Goal: Task Accomplishment & Management: Use online tool/utility

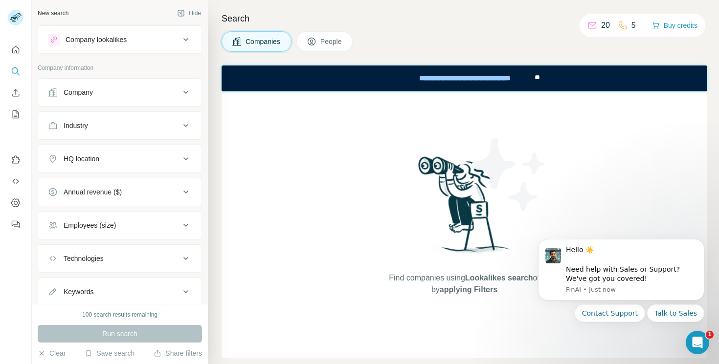
scroll to position [29, 0]
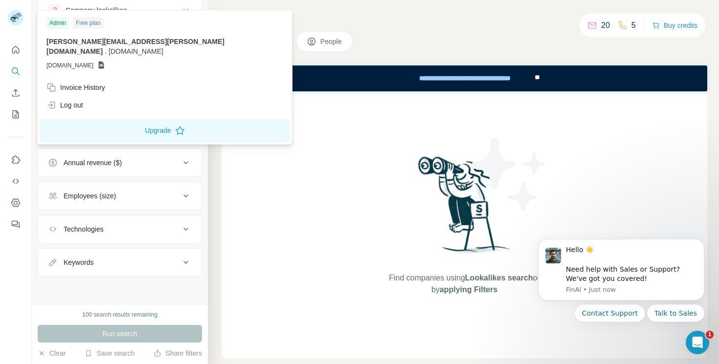
click at [93, 26] on div "Free plan" at bounding box center [88, 23] width 31 height 12
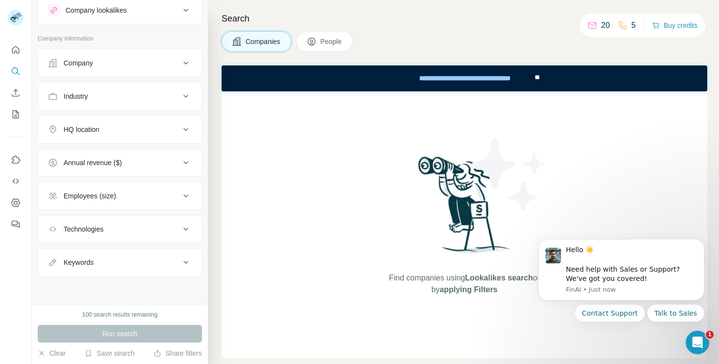
scroll to position [0, 0]
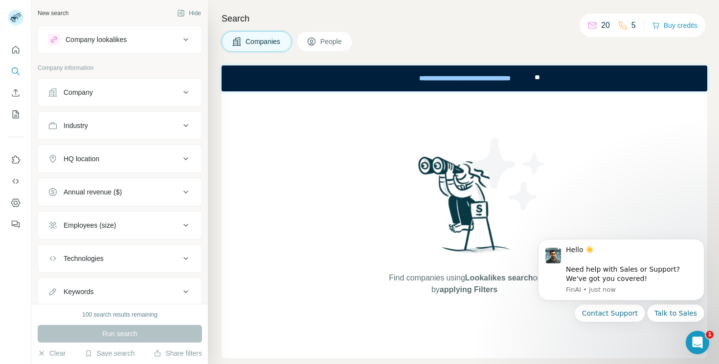
click at [601, 27] on p "20" at bounding box center [605, 26] width 9 height 12
click at [603, 27] on p "20" at bounding box center [605, 26] width 9 height 12
click at [632, 27] on p "5" at bounding box center [634, 26] width 4 height 12
click at [670, 24] on button "Buy credits" at bounding box center [674, 26] width 45 height 14
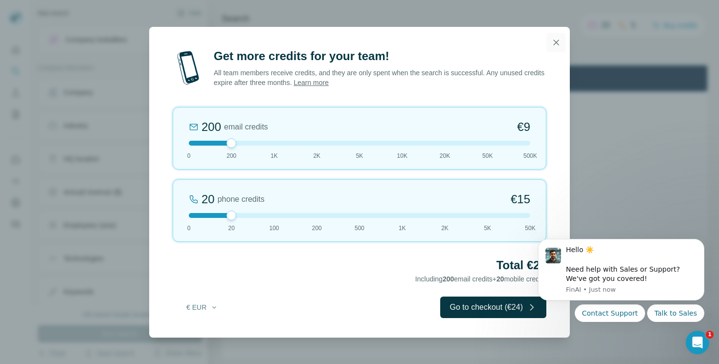
click at [554, 42] on icon "button" at bounding box center [556, 43] width 10 height 10
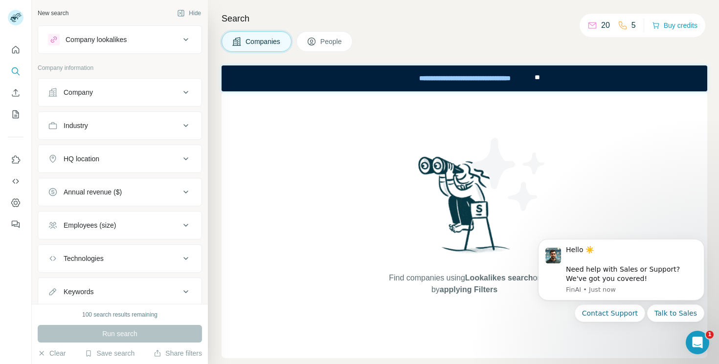
click at [160, 99] on button "Company" at bounding box center [119, 92] width 163 height 23
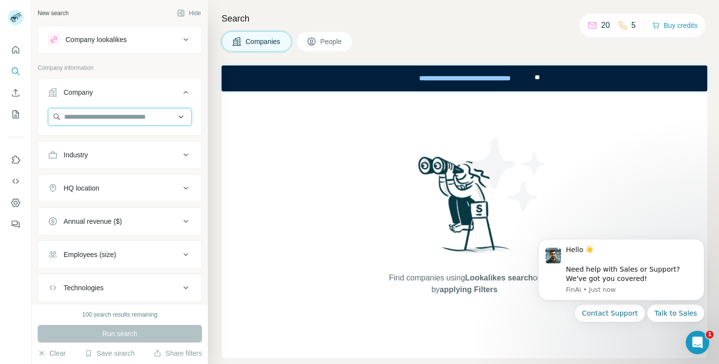
click at [151, 120] on input "text" at bounding box center [120, 117] width 144 height 18
click at [12, 49] on icon "Quick start" at bounding box center [15, 49] width 7 height 7
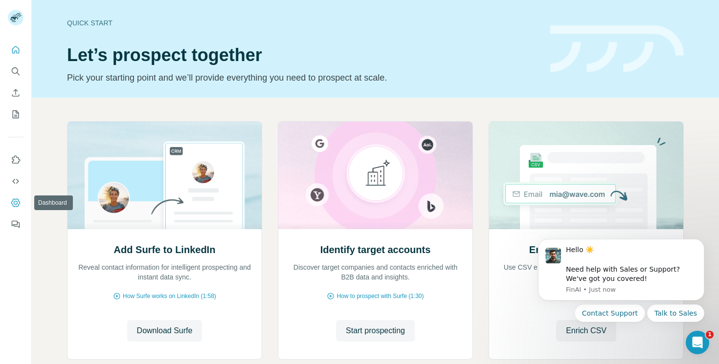
click at [16, 199] on icon "Dashboard" at bounding box center [15, 203] width 9 height 8
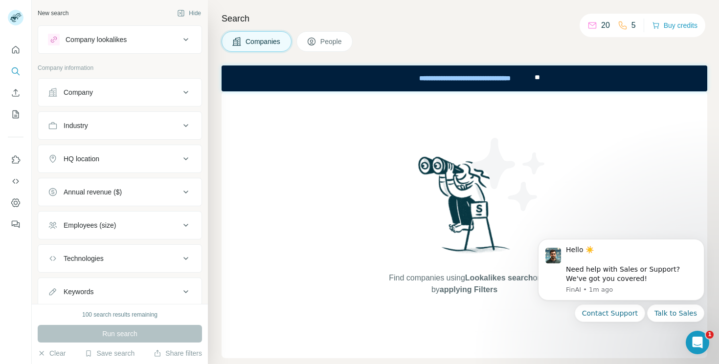
click at [109, 315] on div "100 search results remaining" at bounding box center [119, 315] width 75 height 9
click at [17, 204] on icon "Dashboard" at bounding box center [16, 203] width 10 height 10
click at [18, 204] on icon "Dashboard" at bounding box center [16, 203] width 10 height 10
